Goal: Transaction & Acquisition: Download file/media

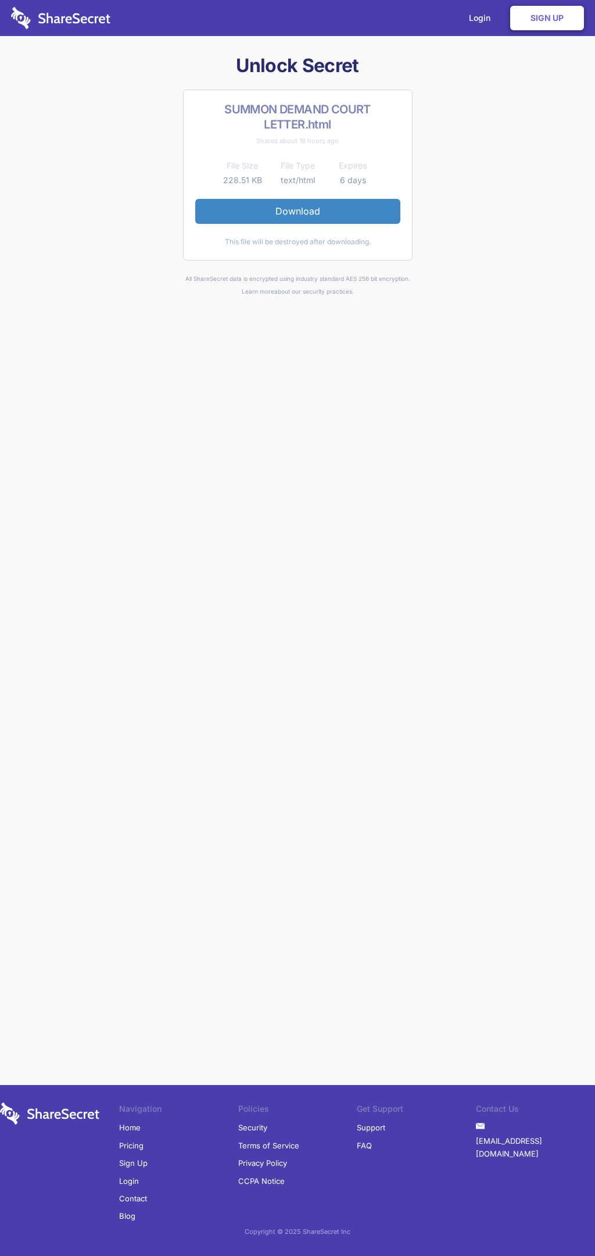
click at [298, 211] on link "Download" at bounding box center [297, 211] width 205 height 24
